Goal: Information Seeking & Learning: Learn about a topic

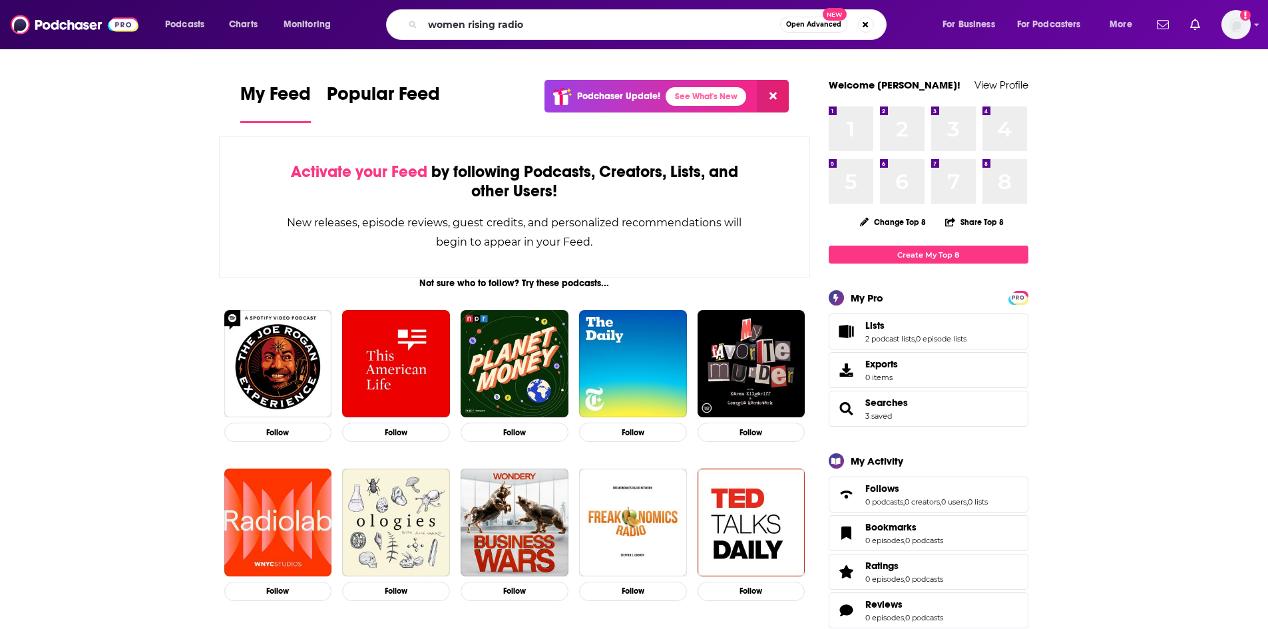
type input "women rising radio"
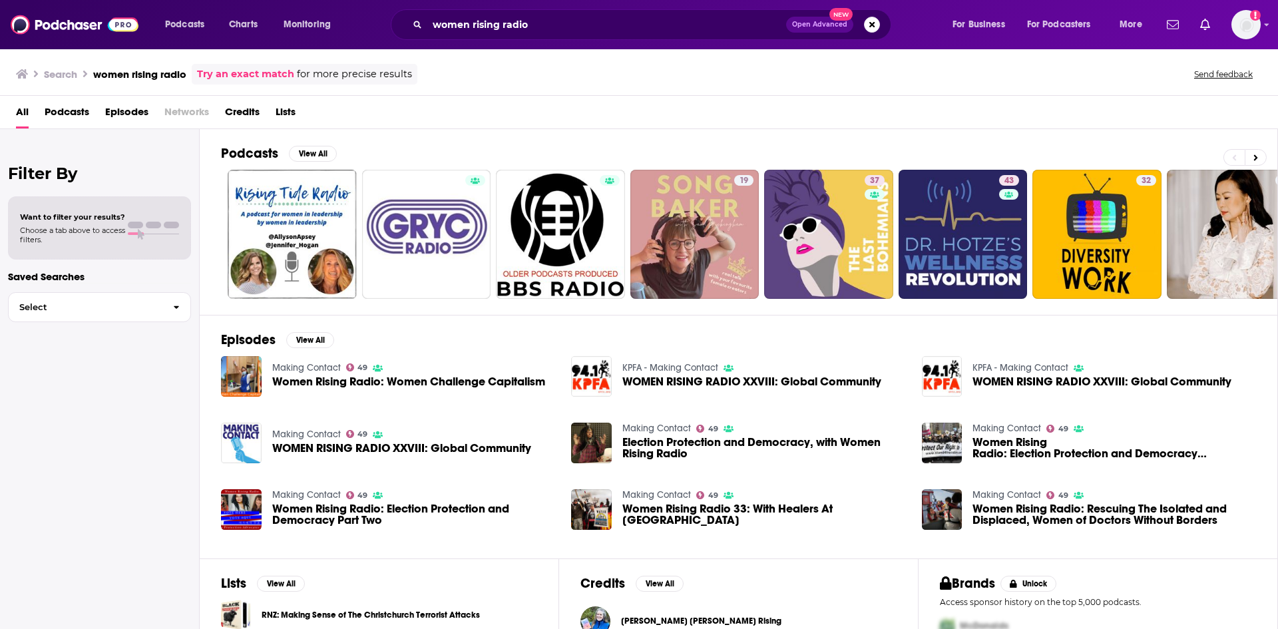
click at [317, 377] on span "Women Rising Radio: Women Challenge Capitalism" at bounding box center [408, 381] width 273 height 11
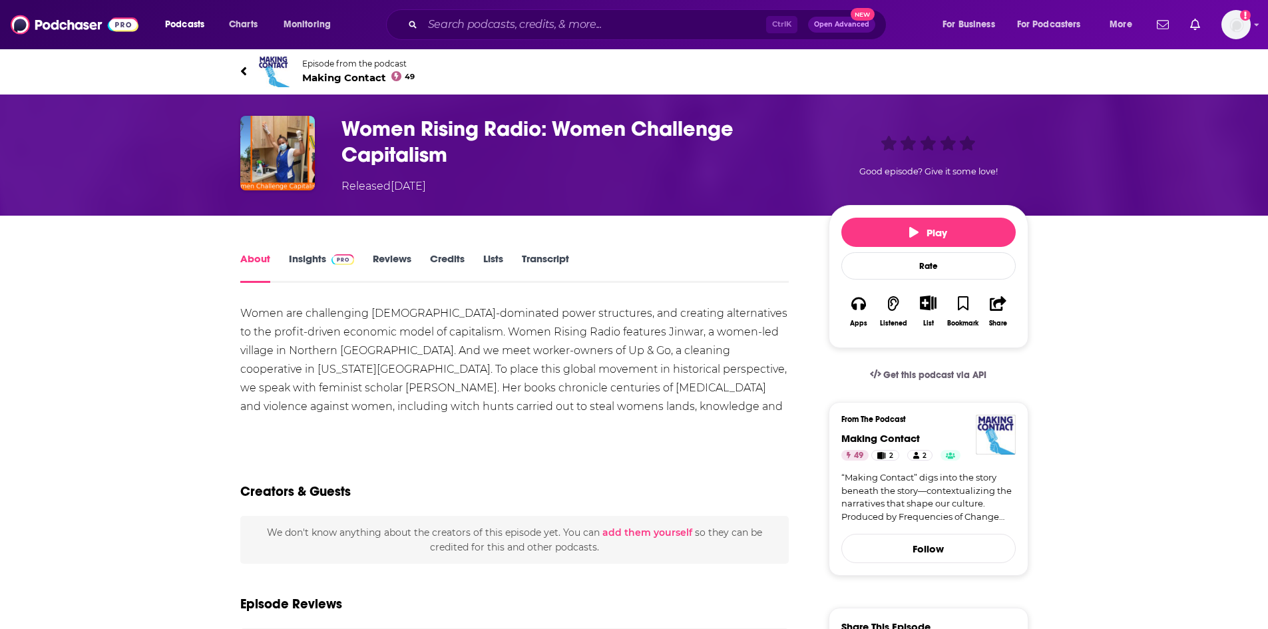
click at [320, 256] on link "Insights" at bounding box center [322, 267] width 66 height 31
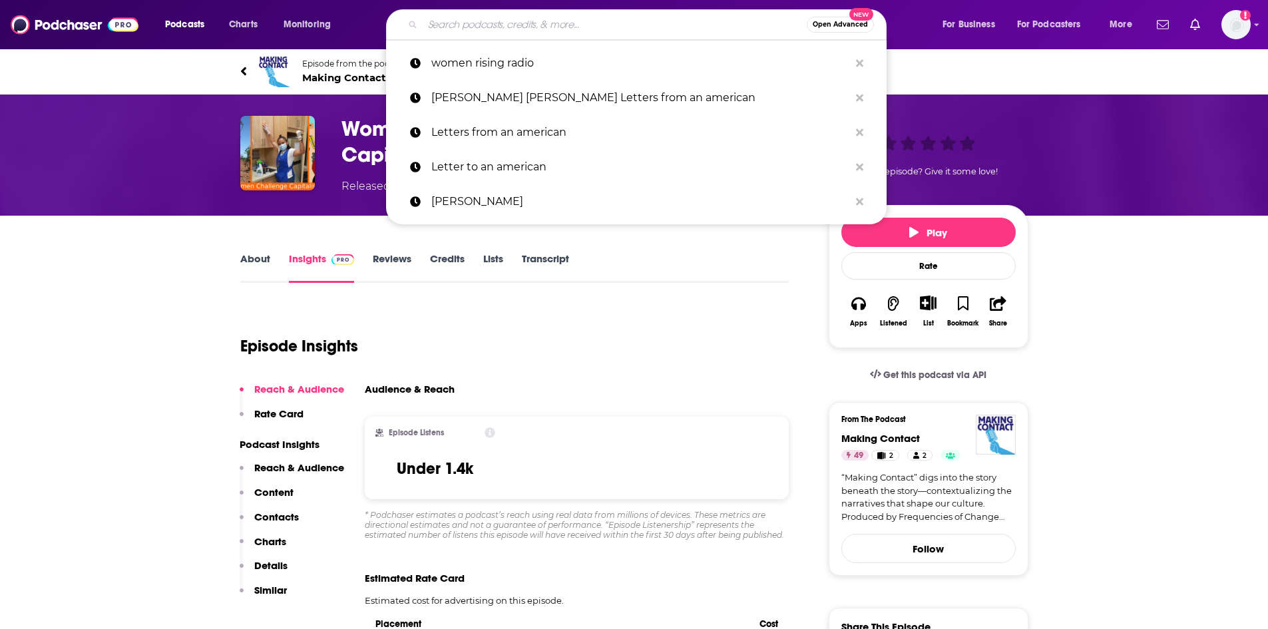
click at [490, 27] on input "Search podcasts, credits, & more..." at bounding box center [615, 24] width 384 height 21
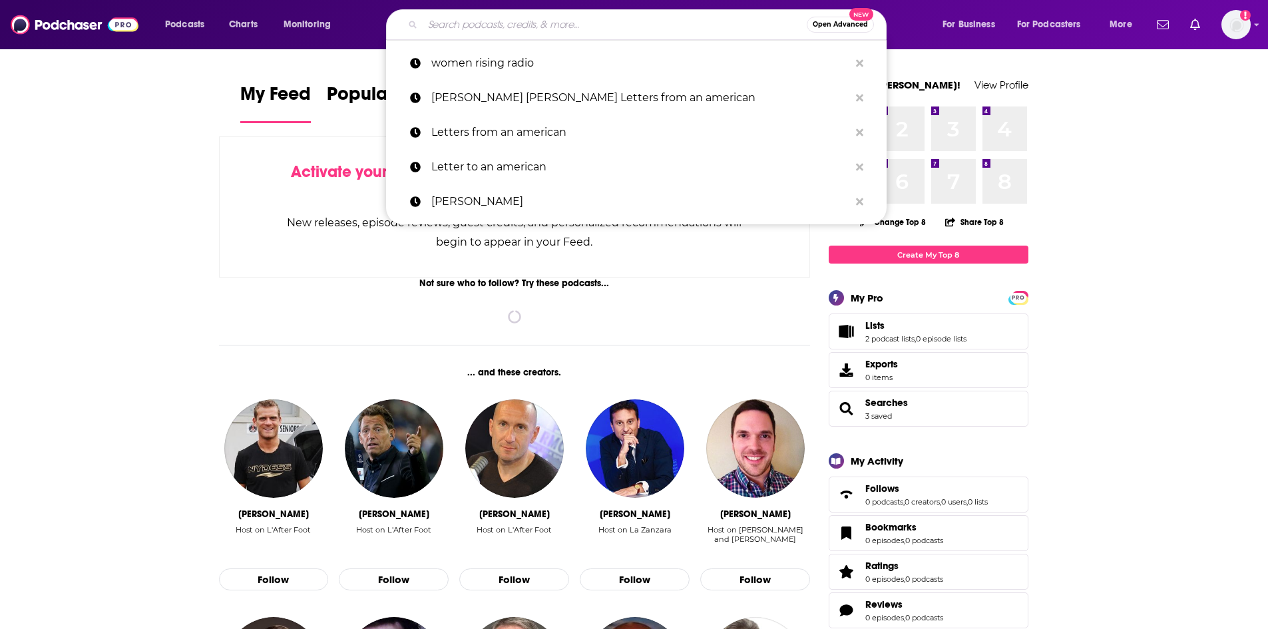
click at [578, 20] on input "Search podcasts, credits, & more..." at bounding box center [615, 24] width 384 height 21
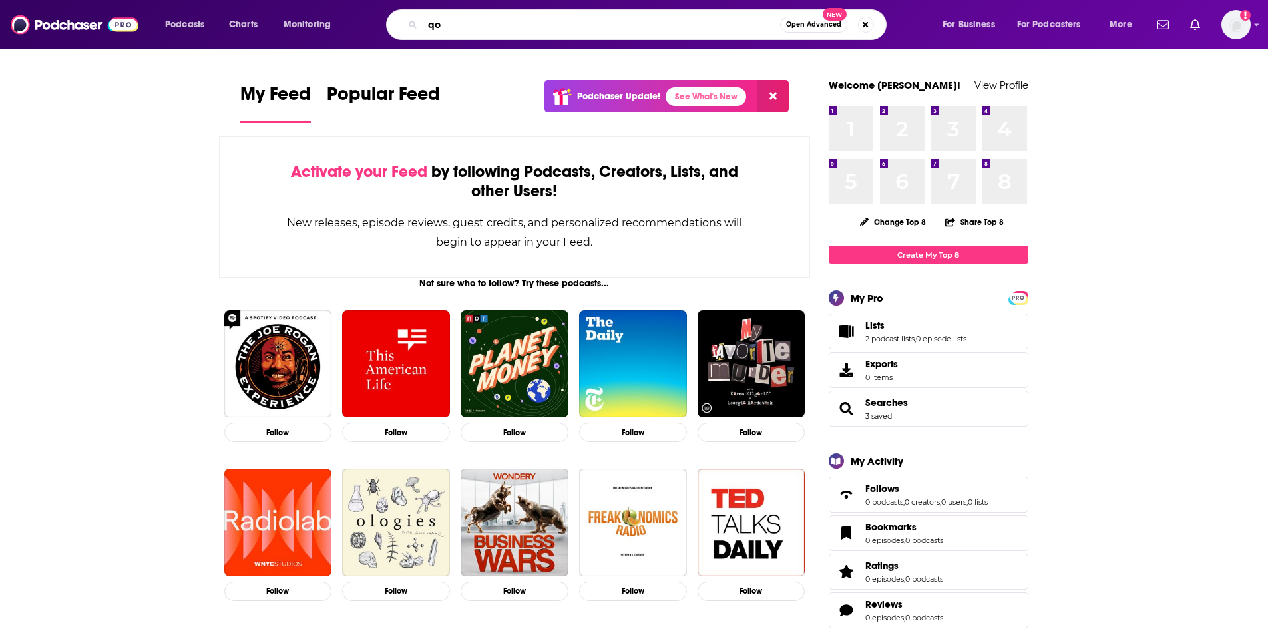
type input "q"
type input "women rising radio"
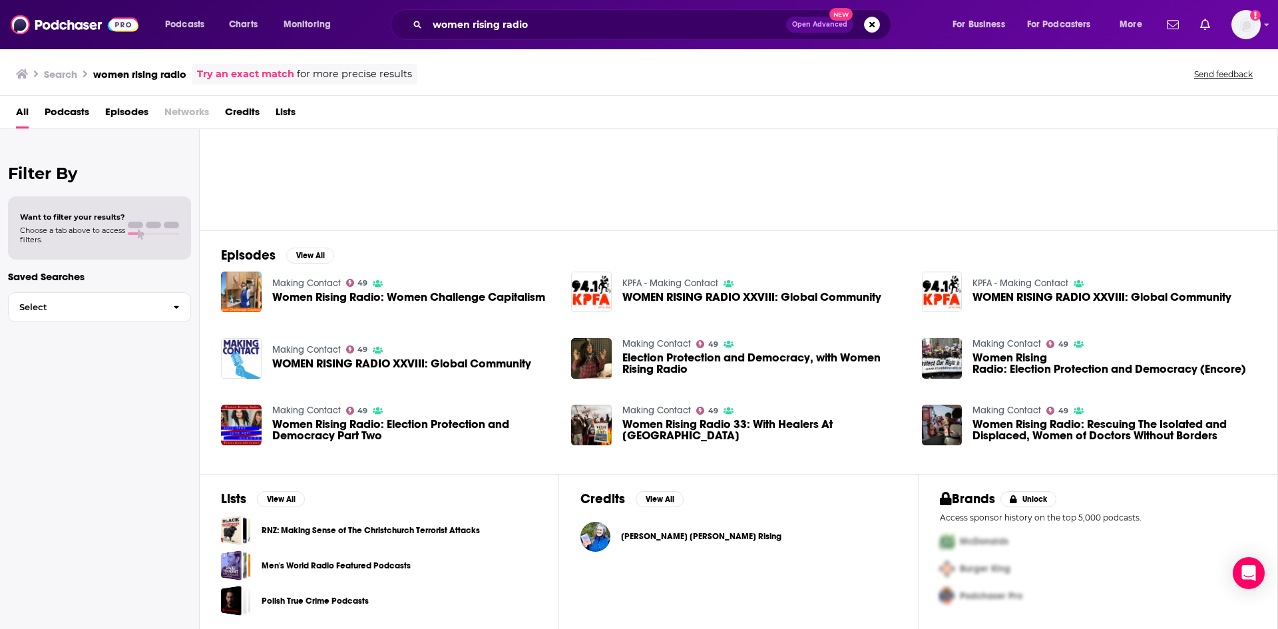
scroll to position [85, 0]
click at [298, 425] on span "Women Rising Radio: Election Protection and Democracy Part Two" at bounding box center [414, 429] width 284 height 23
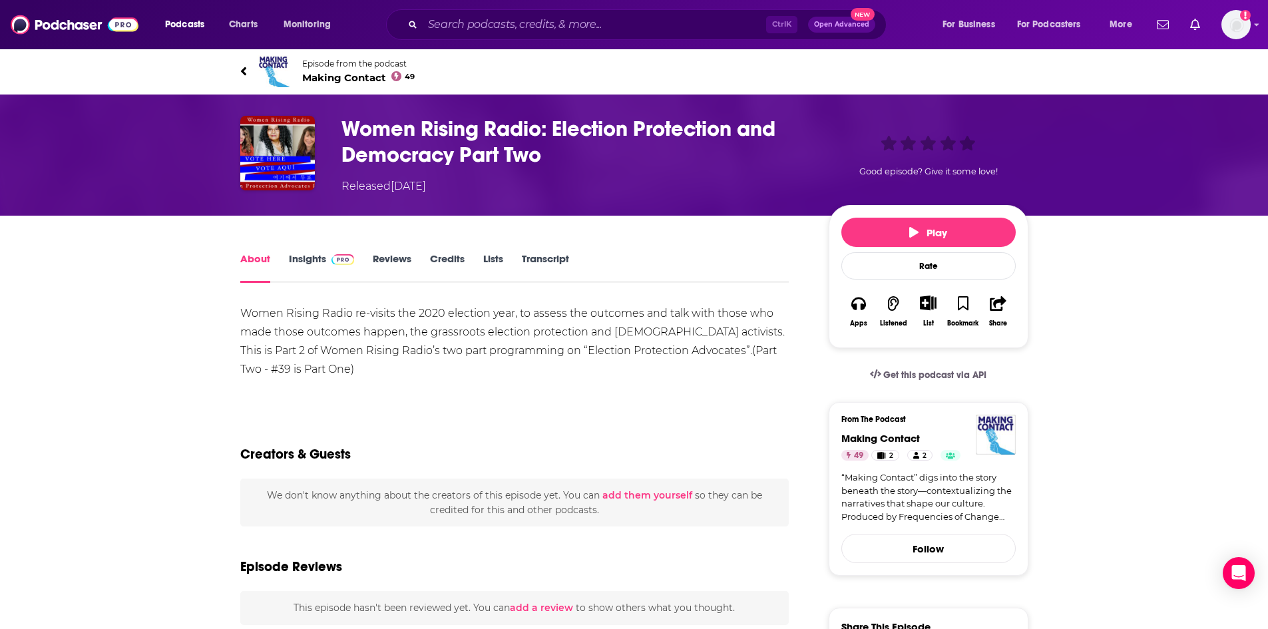
click at [407, 156] on h1 "Women Rising Radio: Election Protection and Democracy Part Two" at bounding box center [574, 142] width 466 height 52
click at [240, 65] on icon at bounding box center [243, 71] width 7 height 13
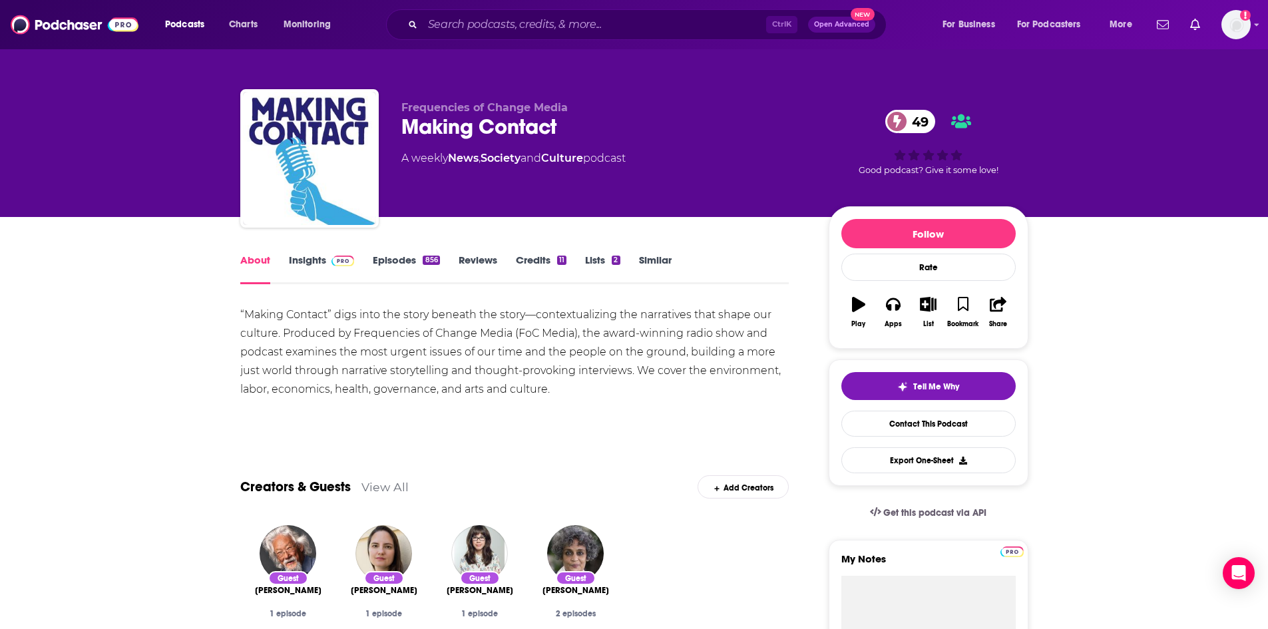
click at [240, 65] on div "Frequencies of Change Media Making Contact 49 A weekly News , Society and Cultu…" at bounding box center [634, 108] width 852 height 217
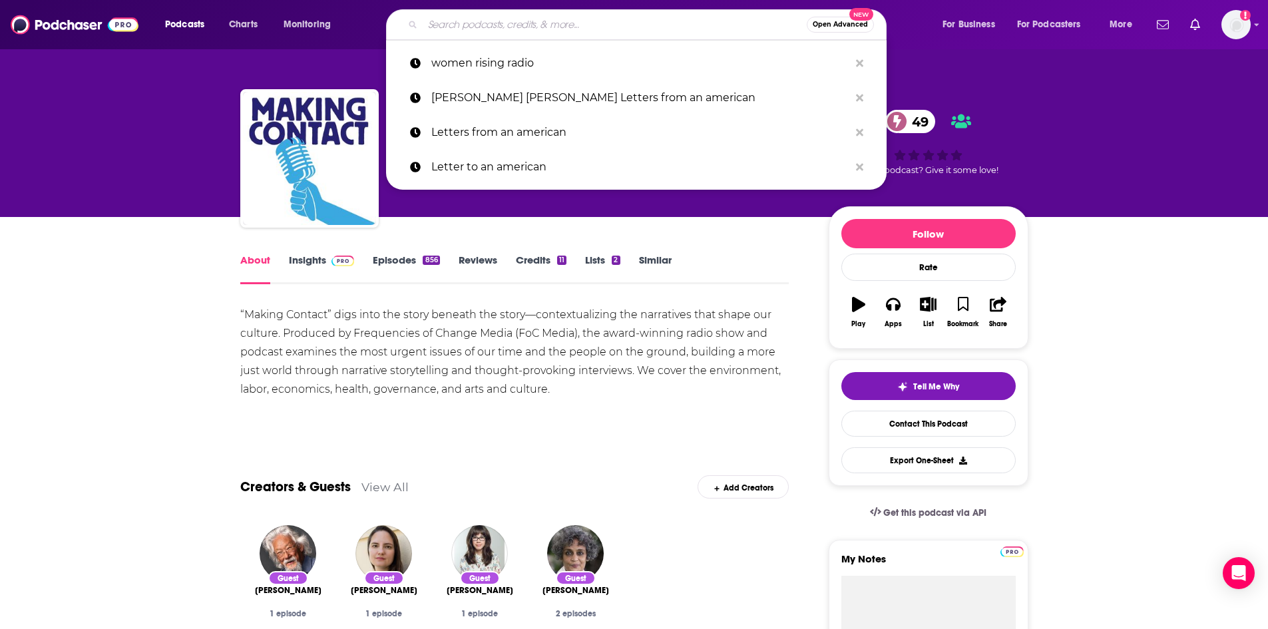
click at [481, 24] on input "Search podcasts, credits, & more..." at bounding box center [615, 24] width 384 height 21
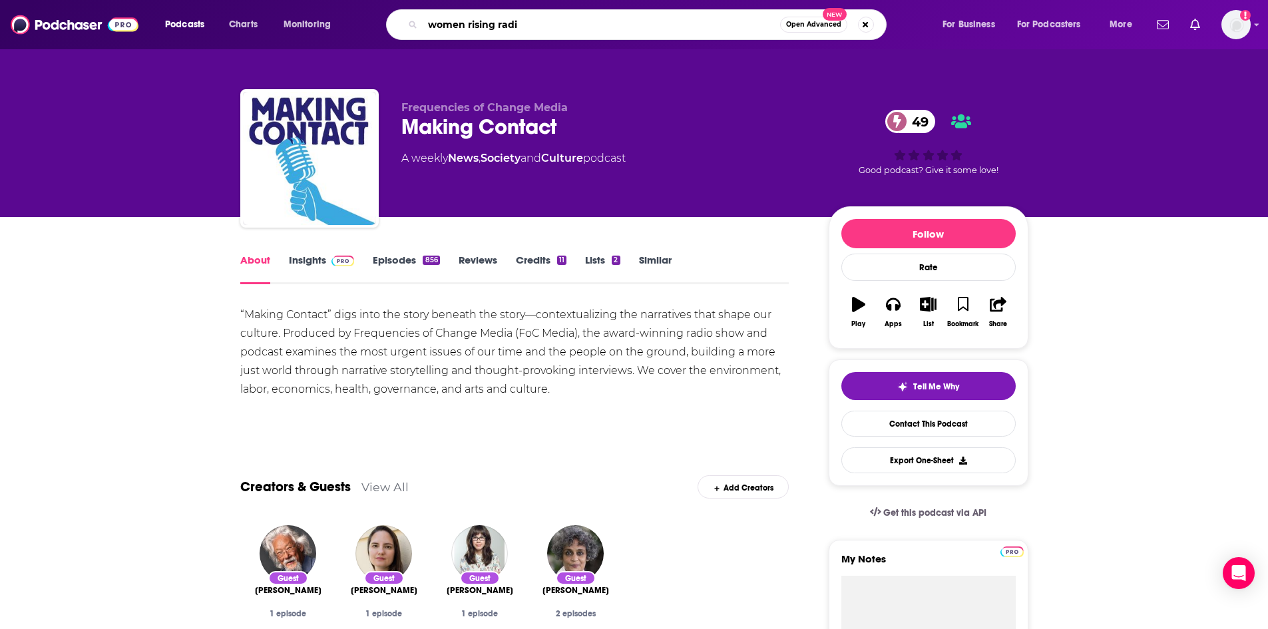
type input "women rising radio"
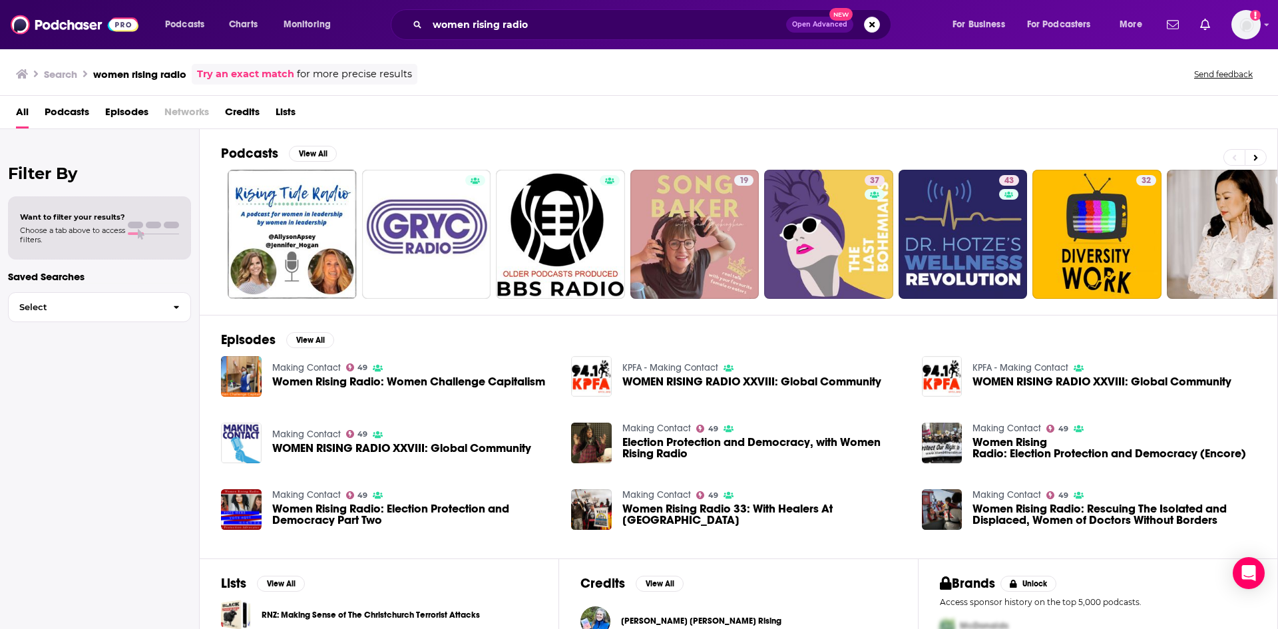
click at [70, 114] on span "Podcasts" at bounding box center [67, 114] width 45 height 27
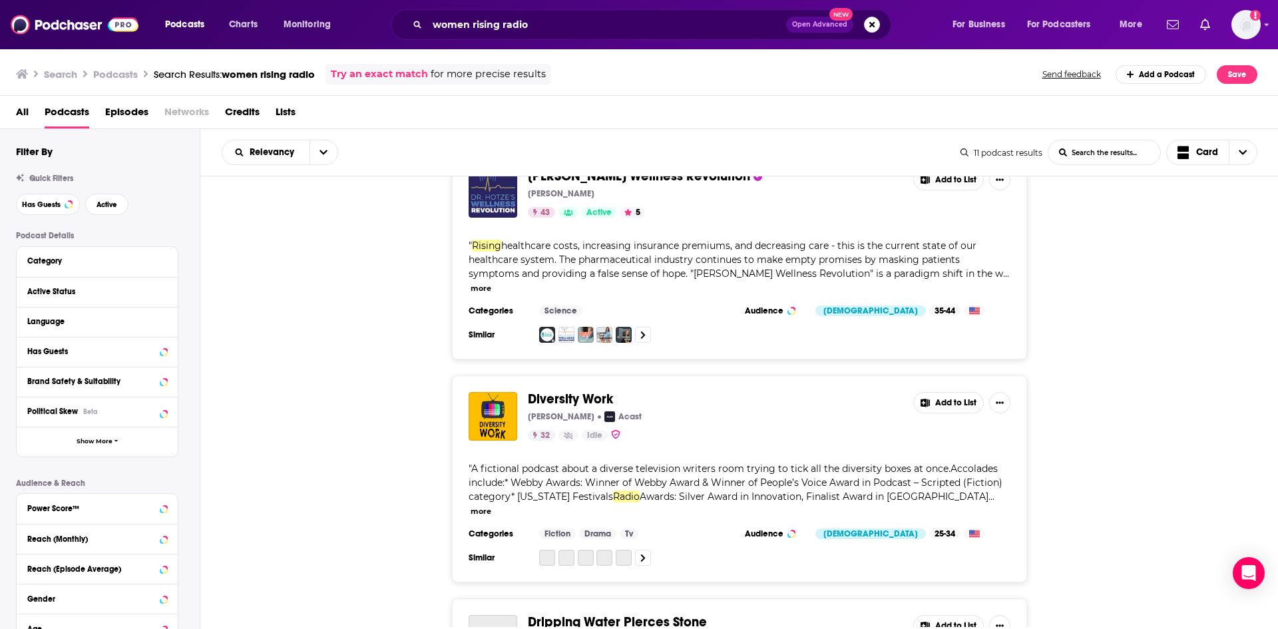
scroll to position [1198, 0]
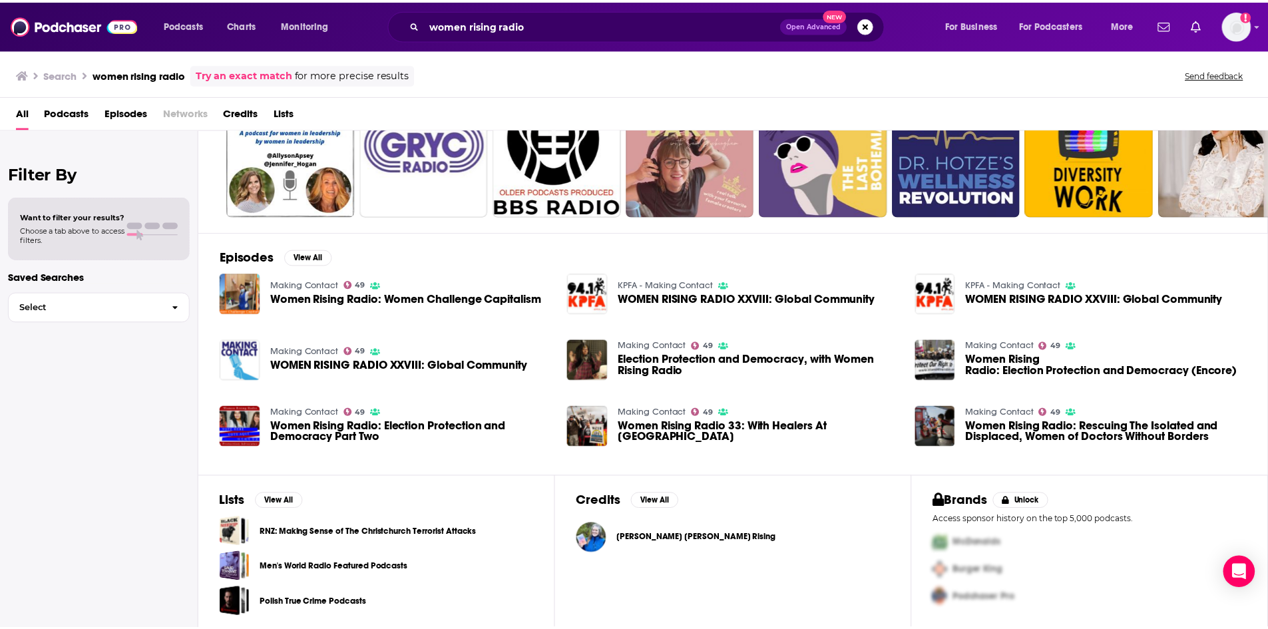
scroll to position [85, 0]
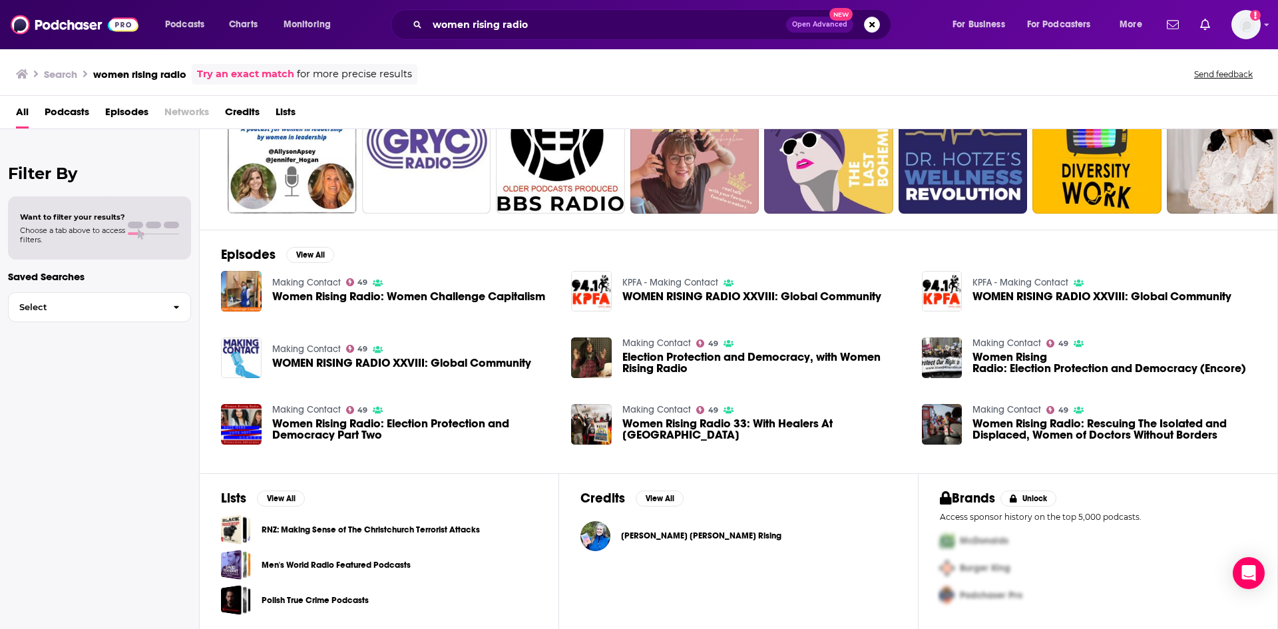
click at [1019, 369] on span "Women Rising Radio: Election Protection and Democracy (Encore)" at bounding box center [1114, 362] width 284 height 23
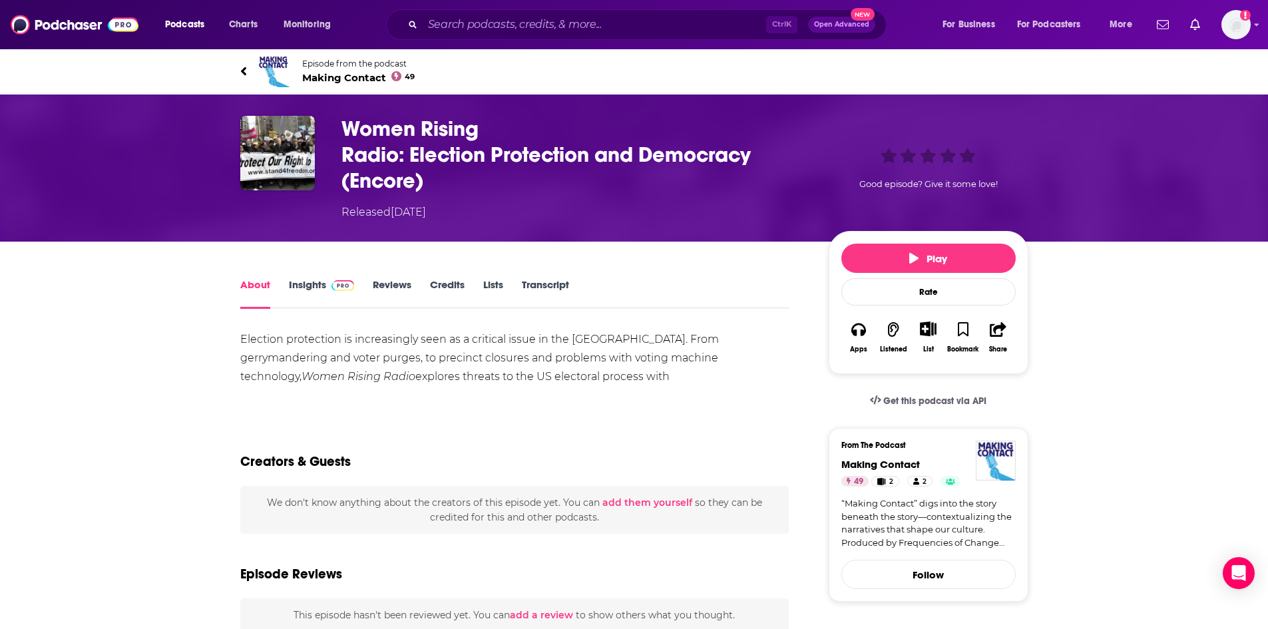
click at [315, 287] on link "Insights" at bounding box center [322, 293] width 66 height 31
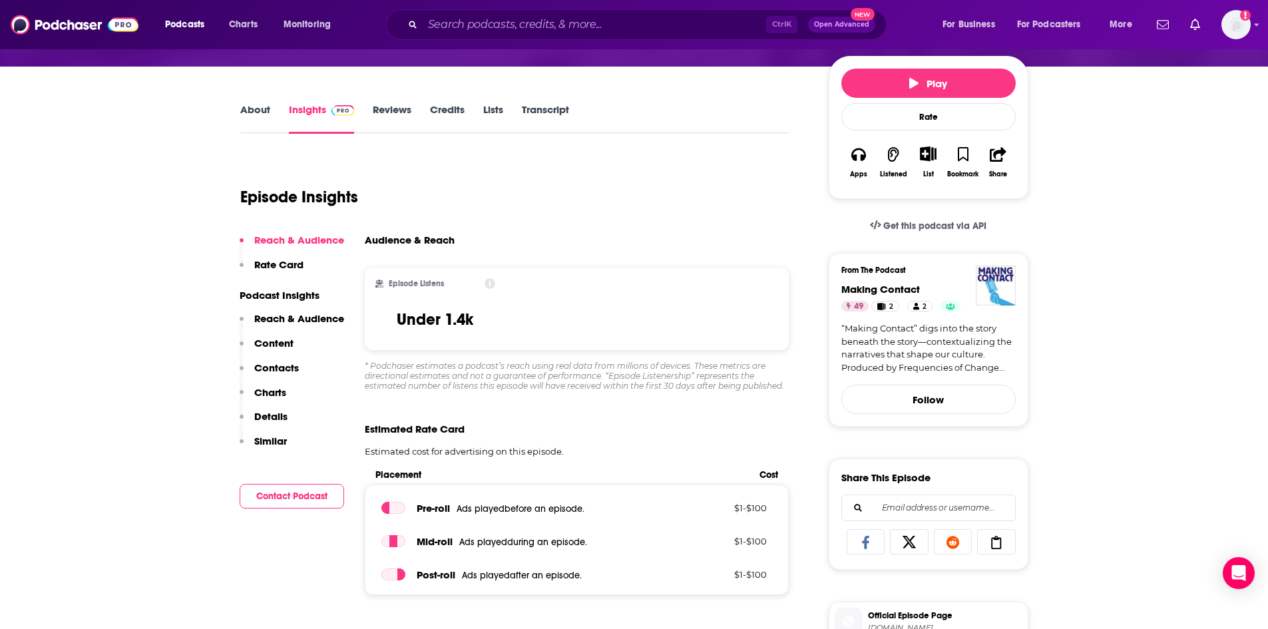
scroll to position [200, 0]
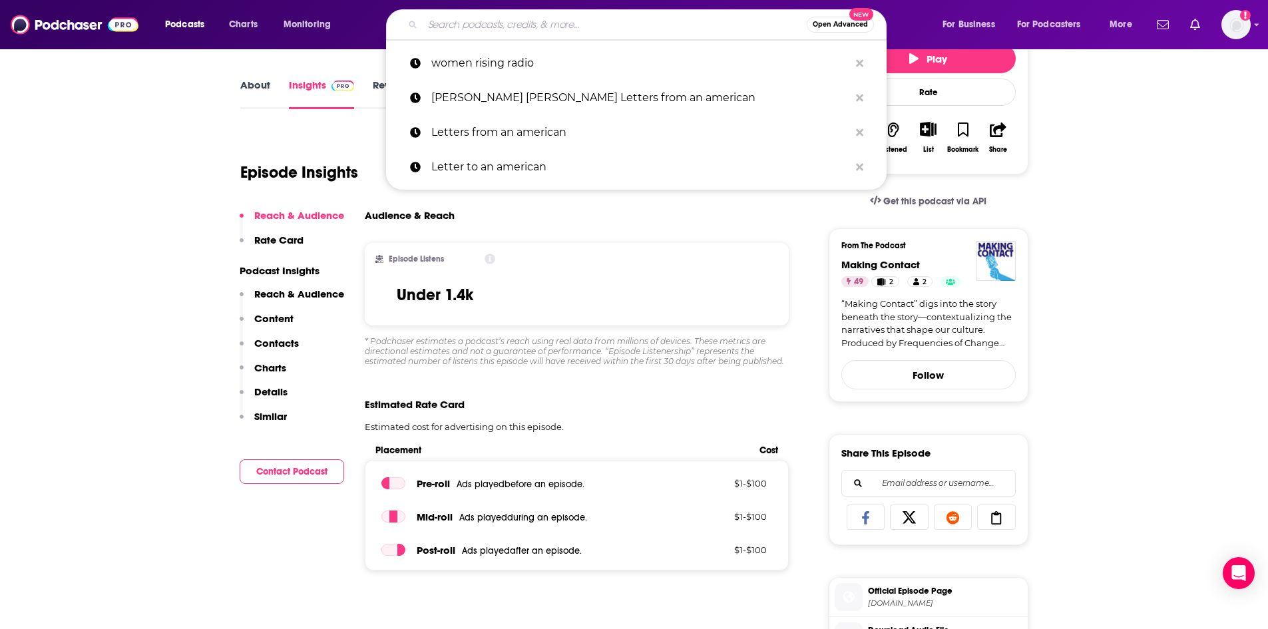
click at [556, 30] on input "Search podcasts, credits, & more..." at bounding box center [615, 24] width 384 height 21
paste input "Chasing Leviathan"
type input "Chasing Leviathan"
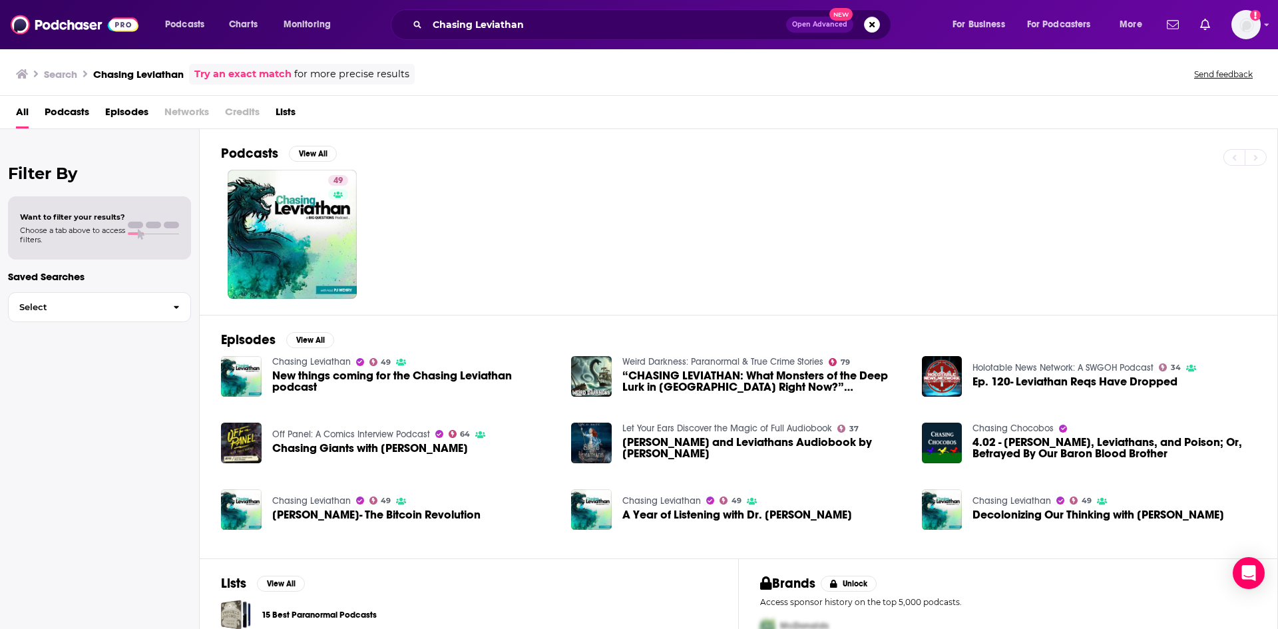
click at [330, 375] on span "New things coming for the Chasing Leviathan podcast" at bounding box center [414, 381] width 284 height 23
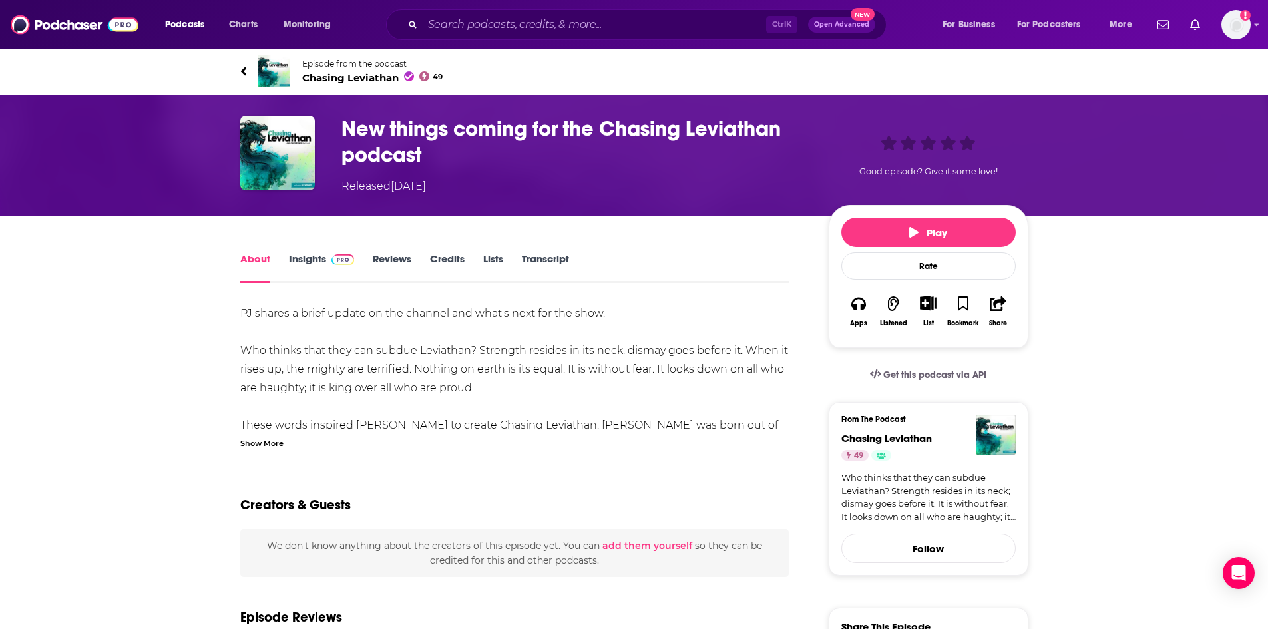
click at [318, 258] on link "Insights" at bounding box center [322, 267] width 66 height 31
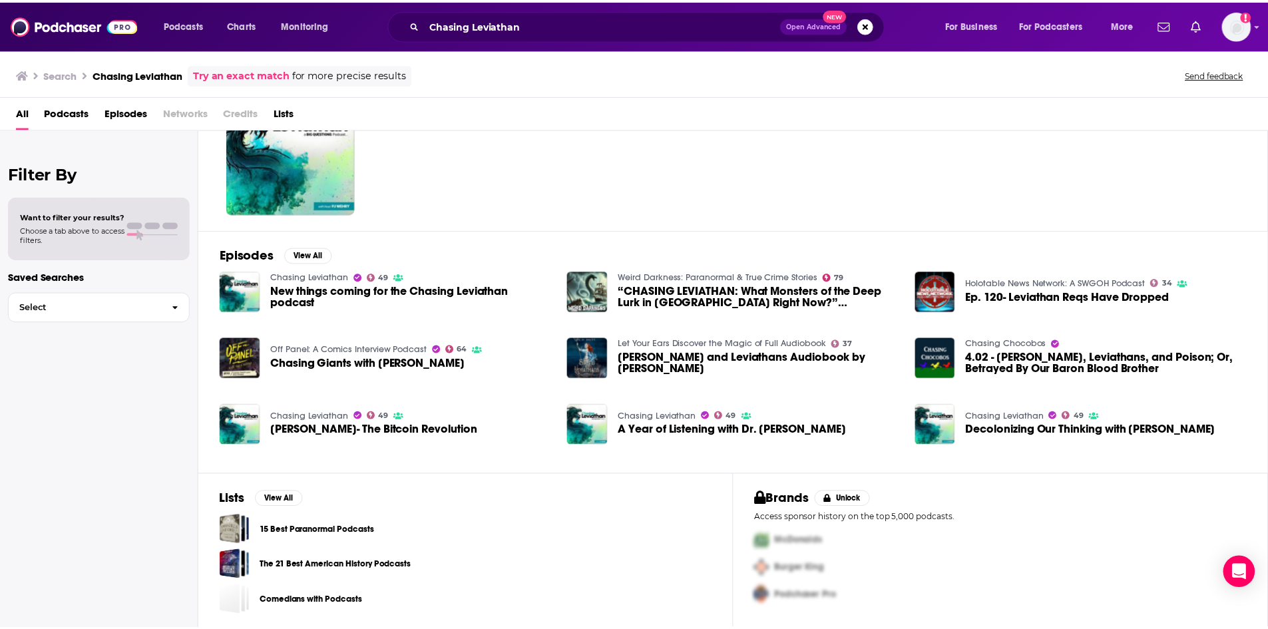
scroll to position [85, 0]
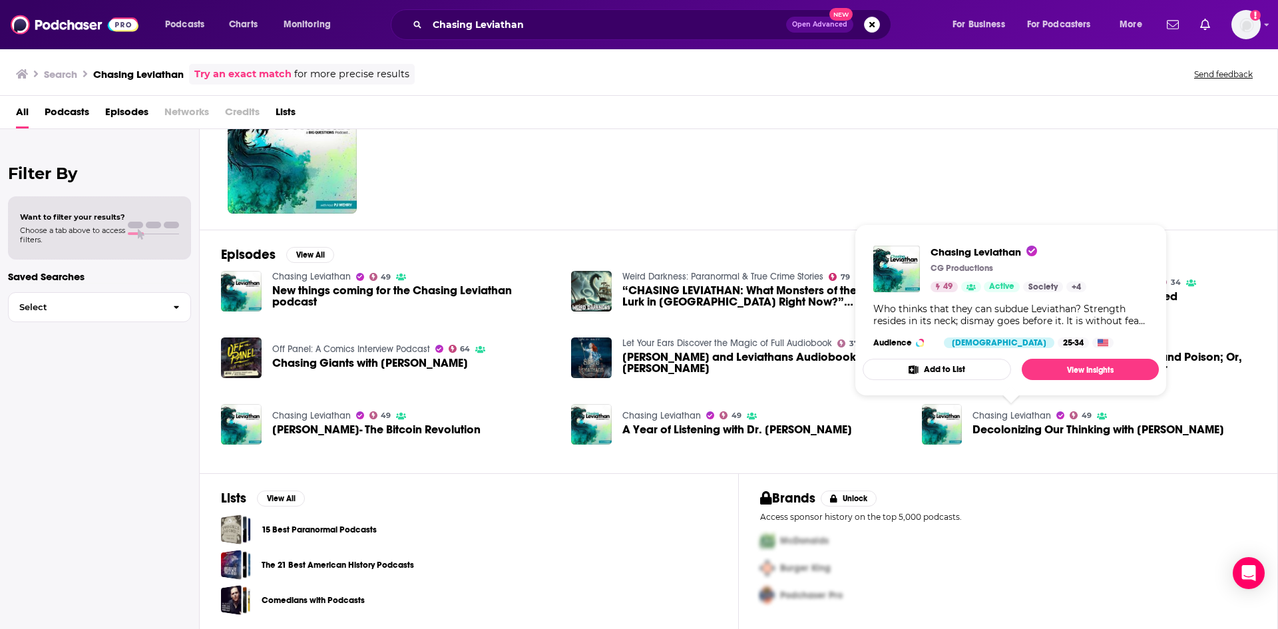
click at [1026, 415] on link "Chasing Leviathan" at bounding box center [1011, 415] width 79 height 11
